Goal: Use online tool/utility: Utilize a website feature to perform a specific function

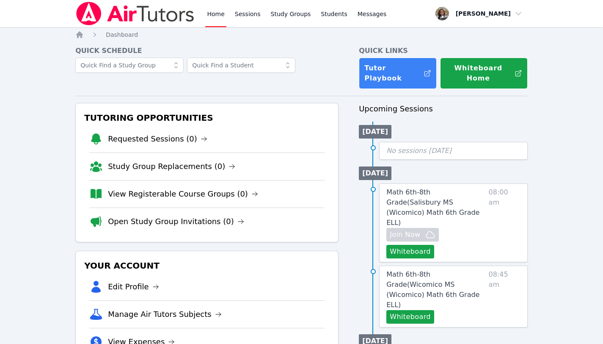
click at [215, 14] on link "Home" at bounding box center [215, 13] width 21 height 27
click at [405, 245] on button "Whiteboard" at bounding box center [411, 252] width 48 height 14
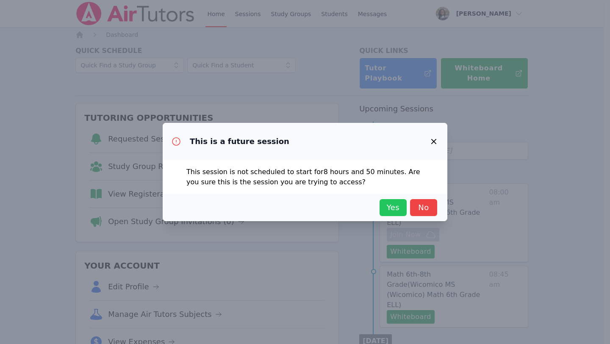
click at [398, 209] on span "Yes" at bounding box center [393, 208] width 19 height 12
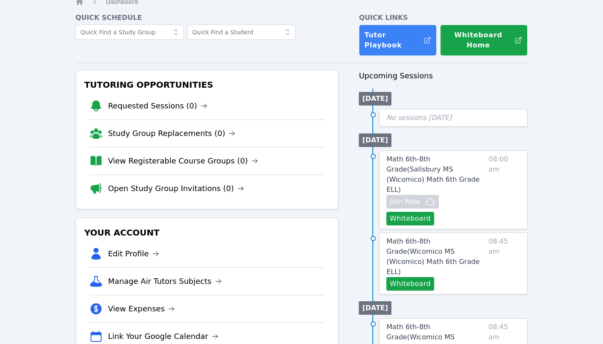
scroll to position [41, 0]
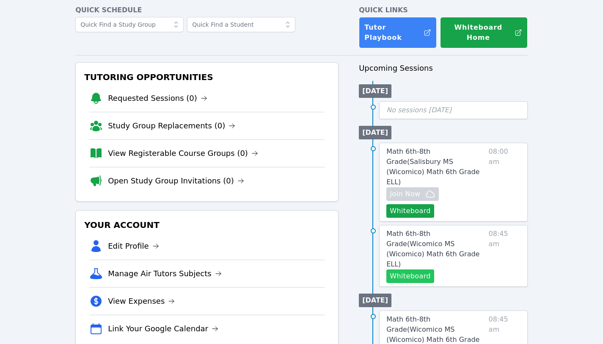
click at [415, 269] on button "Whiteboard" at bounding box center [411, 276] width 48 height 14
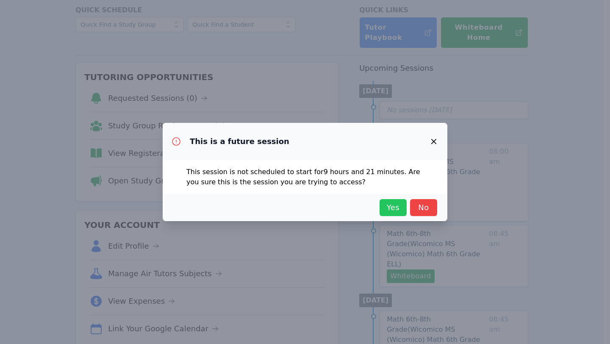
click at [398, 215] on button "Yes" at bounding box center [392, 207] width 27 height 17
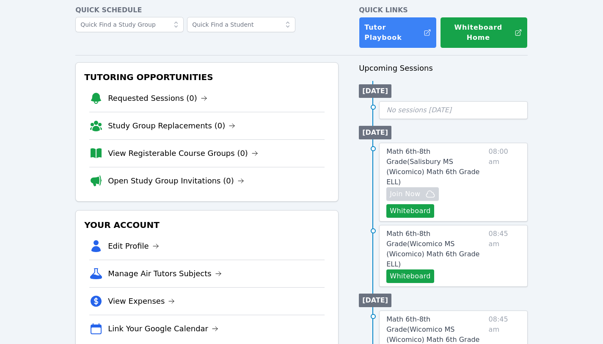
scroll to position [0, 0]
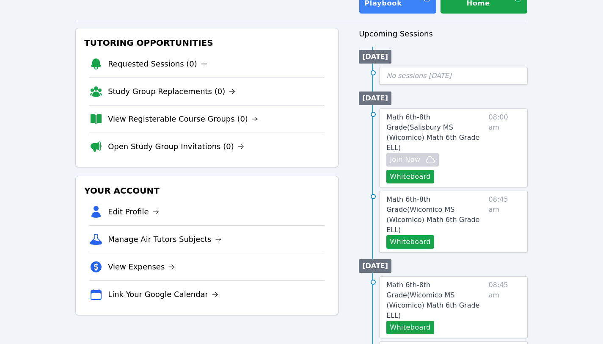
scroll to position [78, 0]
